Goal: Information Seeking & Learning: Learn about a topic

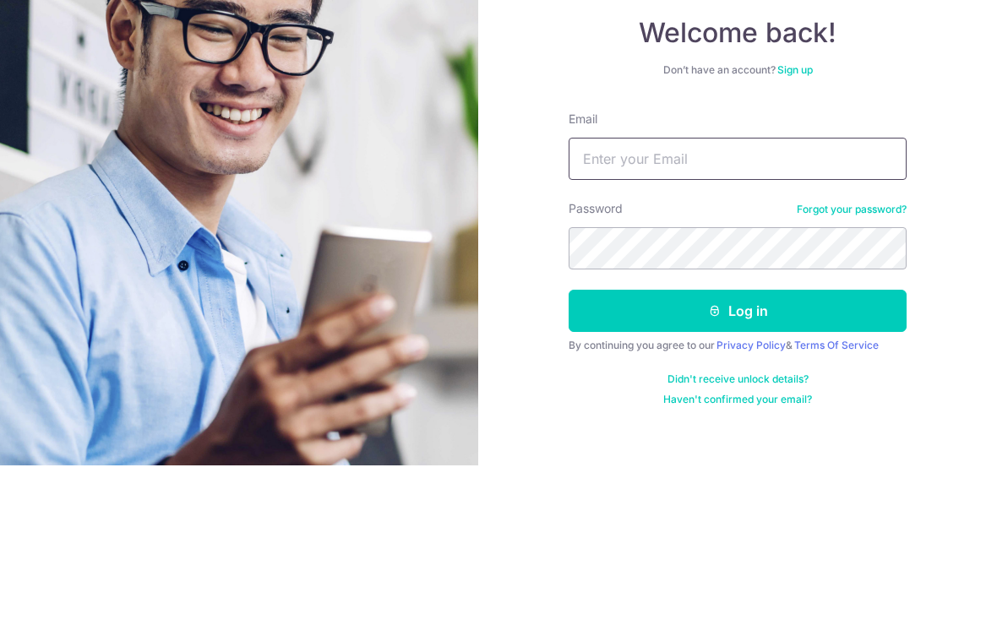
type input "[EMAIL_ADDRESS][DOMAIN_NAME]"
click at [737, 449] on button "Log in" at bounding box center [737, 470] width 338 height 42
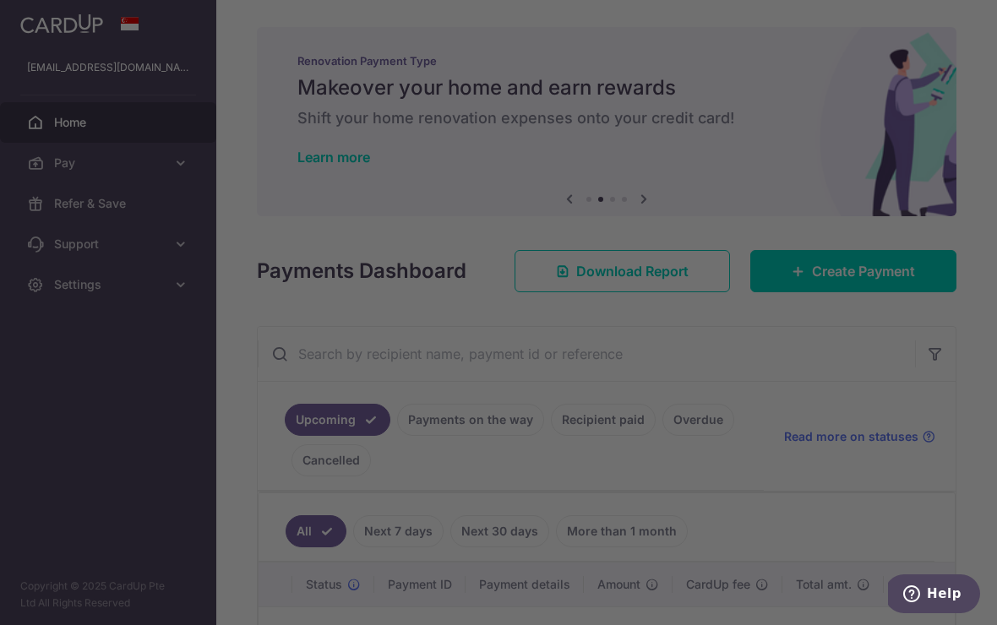
click at [740, 211] on div at bounding box center [503, 315] width 1007 height 631
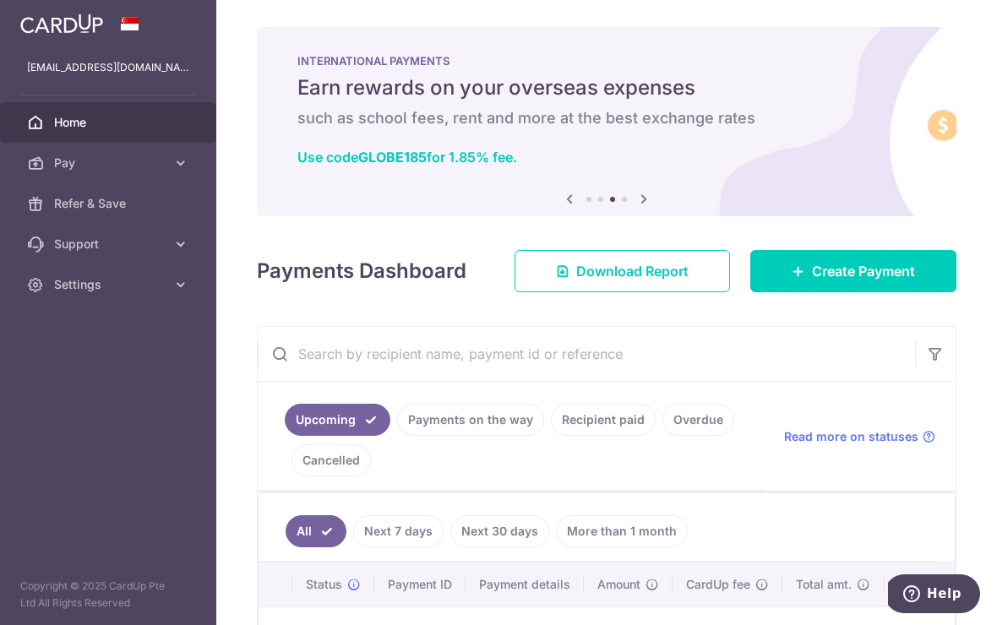
click at [0, 0] on button "button" at bounding box center [0, 0] width 0 height 0
click at [144, 247] on span "Support" at bounding box center [110, 244] width 112 height 17
click at [568, 292] on div "Payments Dashboard Download Report Create Payment" at bounding box center [606, 267] width 699 height 49
click at [654, 209] on icon at bounding box center [644, 198] width 20 height 21
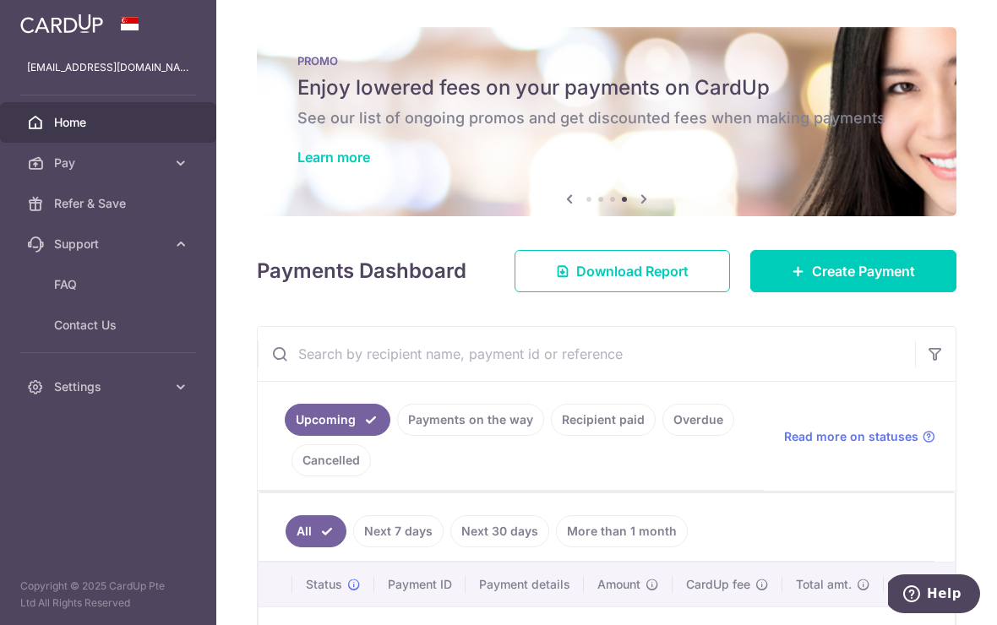
scroll to position [29, 0]
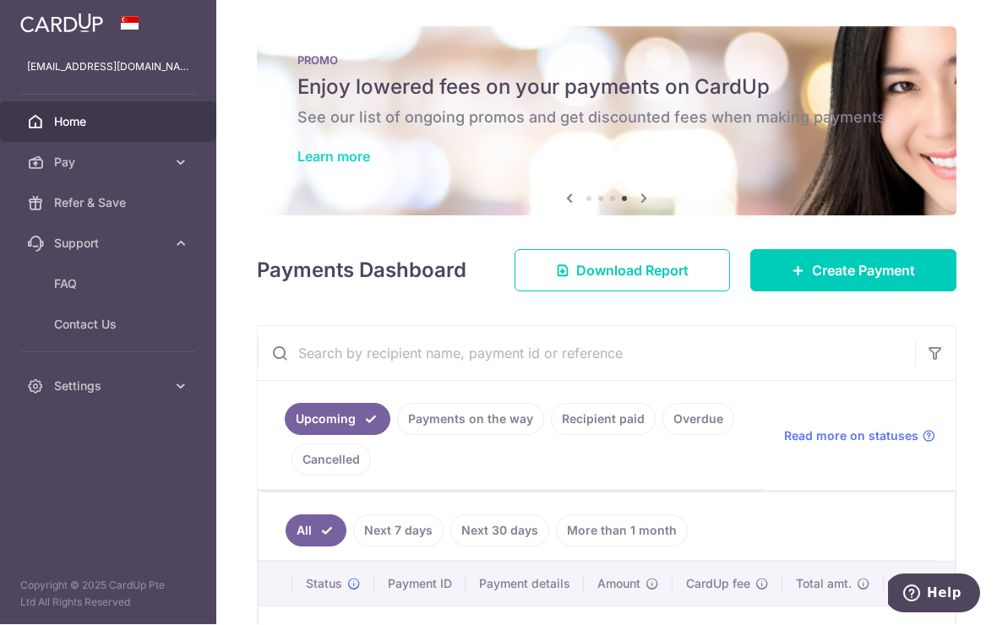
click at [335, 166] on link "Learn more" at bounding box center [333, 157] width 73 height 17
